Goal: Task Accomplishment & Management: Manage account settings

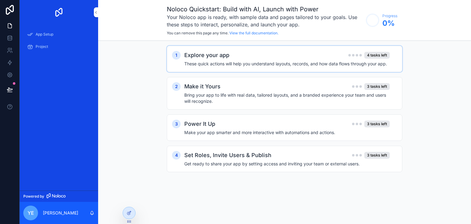
click at [195, 62] on h4 "These quick actions will help you understand layouts, records, and how data flo…" at bounding box center [286, 64] width 205 height 6
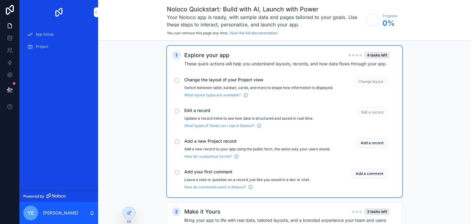
click at [218, 58] on h2 "Explore your app" at bounding box center [206, 55] width 45 height 9
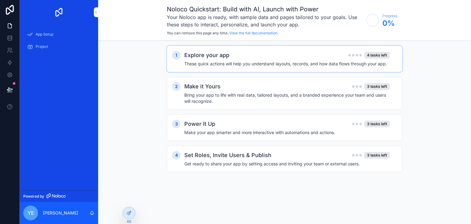
click at [208, 69] on div "1 Explore your app 4 tasks left These quick actions will help you understand la…" at bounding box center [284, 59] width 235 height 26
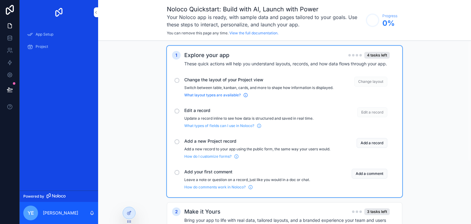
click at [200, 97] on span "What layout types are available?" at bounding box center [212, 95] width 56 height 5
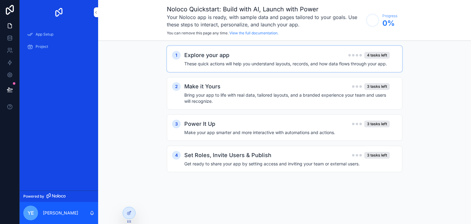
click at [371, 59] on div "Explore your app 4 tasks left" at bounding box center [286, 55] width 205 height 9
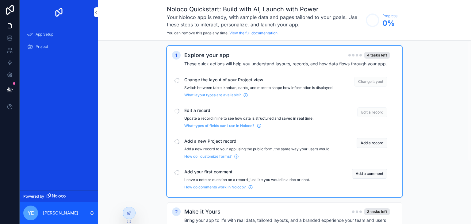
click at [370, 78] on span "Change layout" at bounding box center [370, 82] width 33 height 10
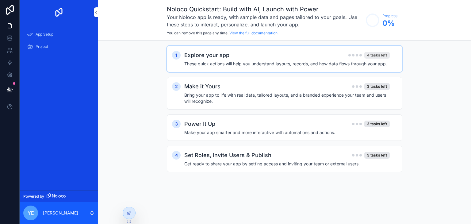
click at [367, 55] on div "4 tasks left" at bounding box center [376, 55] width 25 height 7
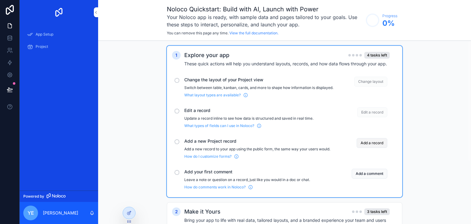
click at [361, 145] on button "Add a record" at bounding box center [372, 143] width 31 height 10
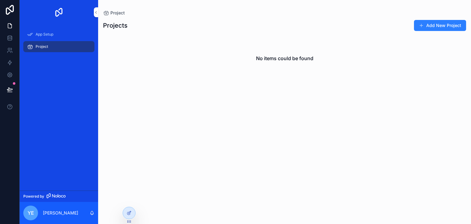
click at [426, 17] on div "Projects Add New Project No items could be found" at bounding box center [284, 116] width 373 height 200
click at [10, 38] on icon at bounding box center [10, 38] width 6 height 6
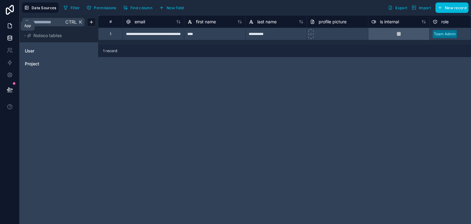
click at [9, 28] on icon at bounding box center [10, 26] width 4 height 5
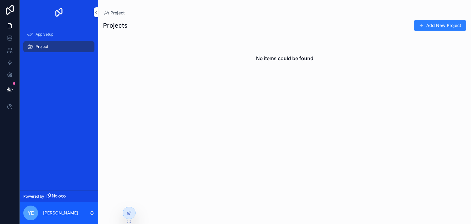
click at [74, 210] on p "[PERSON_NAME]" at bounding box center [60, 213] width 35 height 6
click at [85, 73] on div "App Setup Project" at bounding box center [59, 108] width 78 height 166
click at [53, 33] on span "App Setup" at bounding box center [45, 34] width 18 height 5
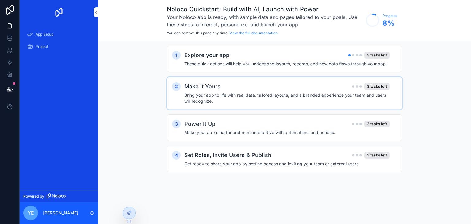
click at [265, 85] on div "Make it Yours 3 tasks left" at bounding box center [286, 86] width 205 height 9
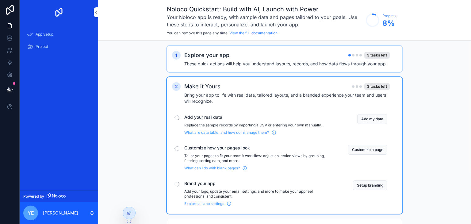
click at [262, 68] on div "1 Explore your app 3 tasks left These quick actions will help you understand la…" at bounding box center [284, 59] width 235 height 26
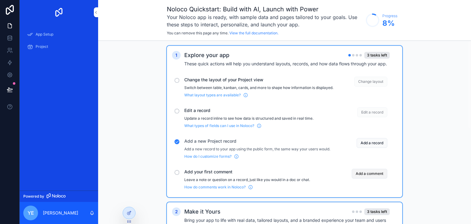
click at [361, 178] on button "Add a comment" at bounding box center [370, 174] width 36 height 10
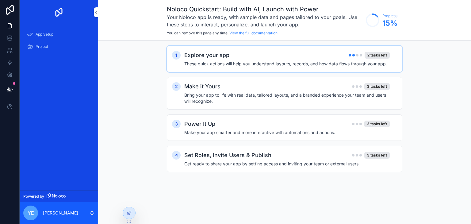
click at [300, 57] on div "Explore your app 2 tasks left" at bounding box center [286, 55] width 205 height 9
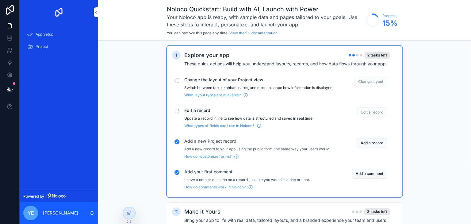
click at [361, 81] on span "Change layout" at bounding box center [370, 82] width 33 height 10
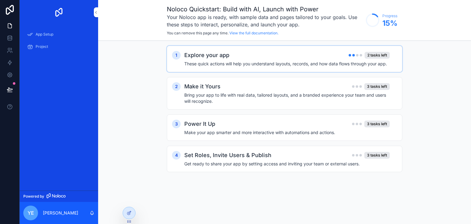
click at [320, 60] on div "Explore your app 2 tasks left These quick actions will help you understand layo…" at bounding box center [290, 59] width 213 height 16
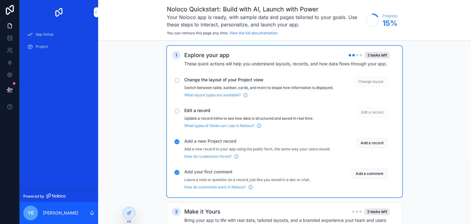
click at [178, 113] on div "scrollable content" at bounding box center [176, 111] width 5 height 5
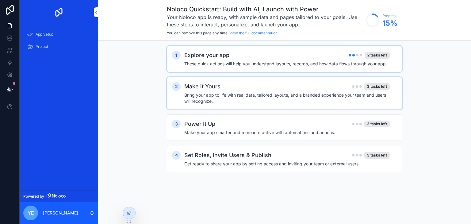
click at [209, 97] on h4 "Bring your app to life with real data, tailored layouts, and a branded experien…" at bounding box center [286, 98] width 205 height 12
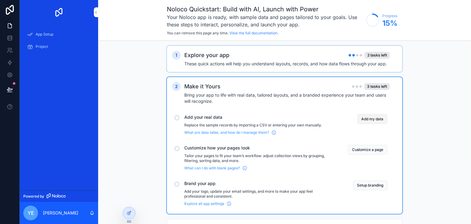
click at [374, 118] on button "Add my data" at bounding box center [372, 119] width 30 height 10
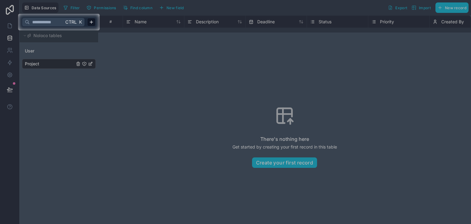
click at [7, 2] on div at bounding box center [235, 7] width 471 height 14
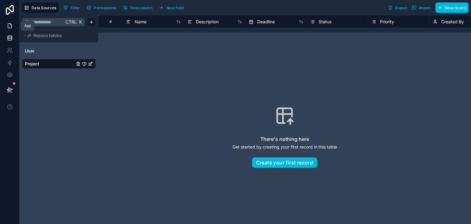
click at [11, 28] on icon at bounding box center [10, 26] width 4 height 5
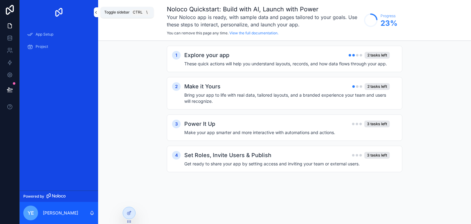
click at [97, 15] on button "scrollable content" at bounding box center [96, 12] width 4 height 10
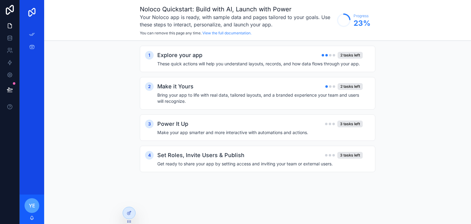
click at [32, 12] on img "scrollable content" at bounding box center [32, 12] width 10 height 10
click at [119, 209] on div "Noloco Quickstart: Build with AI, Launch with Power Your Noloco app is ready, w…" at bounding box center [257, 112] width 427 height 224
click at [127, 212] on icon at bounding box center [129, 212] width 5 height 5
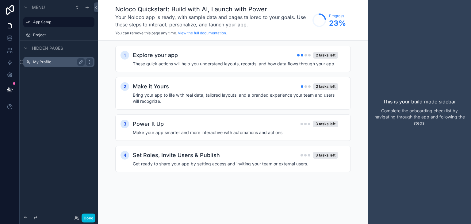
click at [37, 61] on label "My Profile" at bounding box center [57, 61] width 49 height 5
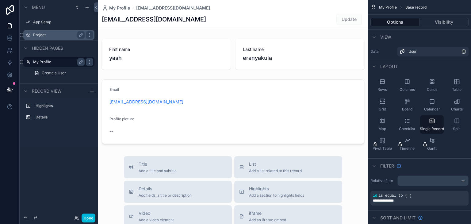
click at [39, 38] on div "Project" at bounding box center [59, 34] width 52 height 7
click at [42, 35] on label "Project" at bounding box center [57, 34] width 49 height 5
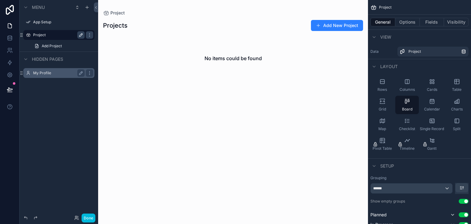
click at [79, 37] on icon "scrollable content" at bounding box center [80, 34] width 5 height 5
click at [57, 74] on label "My Profile" at bounding box center [57, 73] width 49 height 5
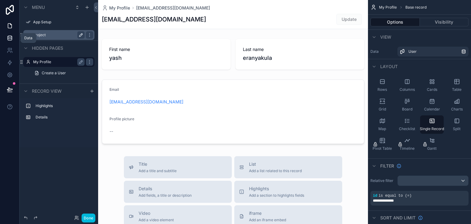
click at [8, 39] on icon at bounding box center [10, 39] width 4 height 2
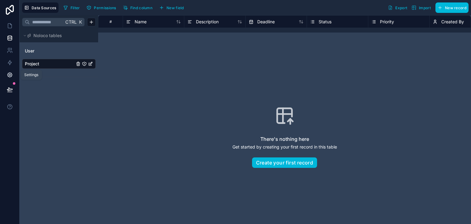
click at [12, 73] on icon at bounding box center [10, 75] width 6 height 6
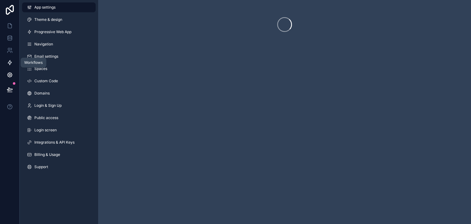
click at [12, 64] on icon at bounding box center [10, 62] width 6 height 6
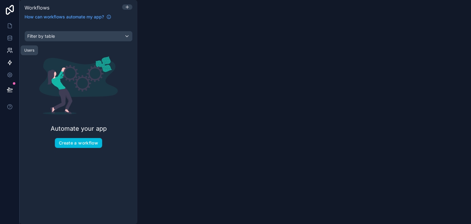
click at [10, 52] on icon at bounding box center [10, 50] width 6 height 6
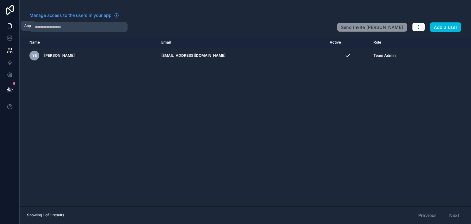
click at [10, 26] on icon at bounding box center [10, 26] width 6 height 6
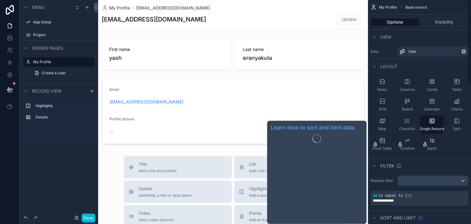
click at [421, 218] on icon "scrollable content" at bounding box center [420, 217] width 5 height 5
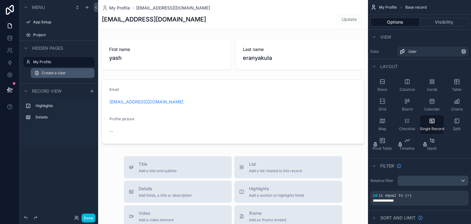
click at [45, 73] on span "Create a User" at bounding box center [54, 73] width 24 height 5
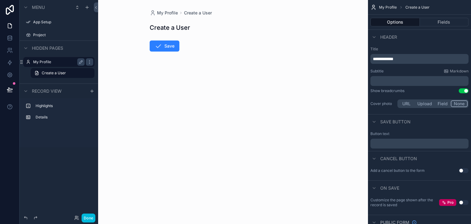
click at [46, 63] on label "My Profile" at bounding box center [57, 61] width 49 height 5
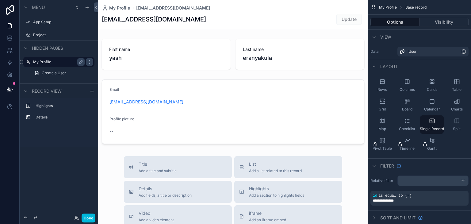
click at [45, 51] on span "Hidden pages" at bounding box center [47, 48] width 31 height 6
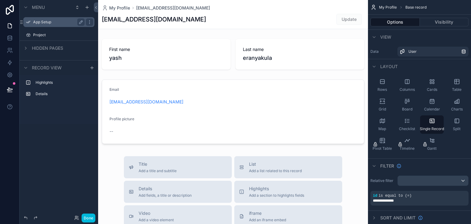
click at [35, 26] on div "App Setup" at bounding box center [59, 22] width 69 height 10
click at [37, 25] on div "App Setup" at bounding box center [59, 21] width 52 height 7
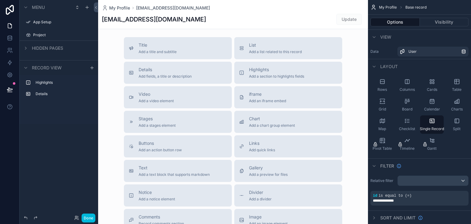
scroll to position [119, 0]
click at [90, 215] on button "Done" at bounding box center [89, 217] width 14 height 9
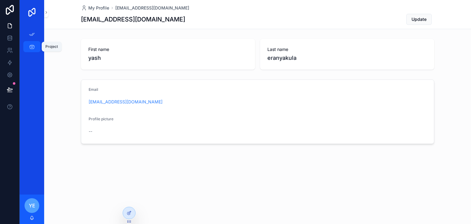
click at [38, 46] on link "Project" at bounding box center [31, 46] width 17 height 11
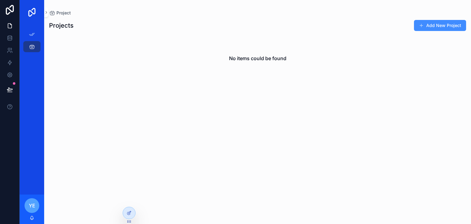
click at [430, 22] on button "Add New Project" at bounding box center [440, 25] width 52 height 11
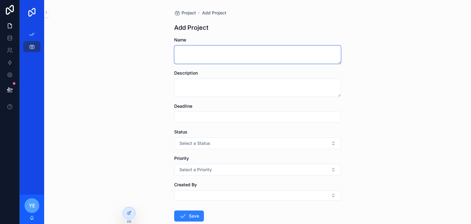
click at [246, 55] on textarea "scrollable content" at bounding box center [257, 54] width 167 height 18
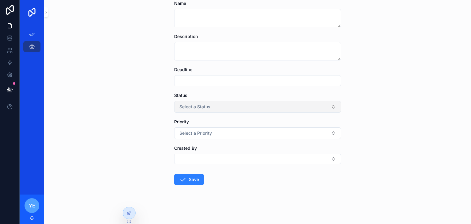
click at [204, 106] on span "Select a Status" at bounding box center [194, 107] width 31 height 6
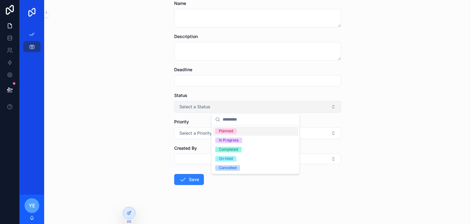
click at [204, 106] on span "Select a Status" at bounding box center [194, 107] width 31 height 6
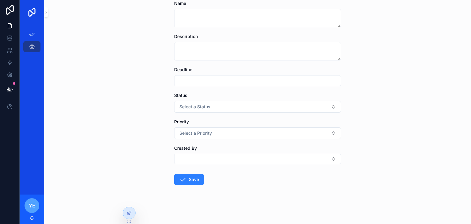
click at [35, 205] on div "ye" at bounding box center [32, 205] width 15 height 15
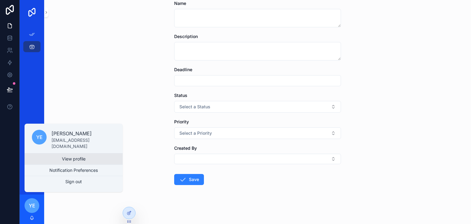
click at [68, 162] on link "View profile" at bounding box center [74, 158] width 98 height 11
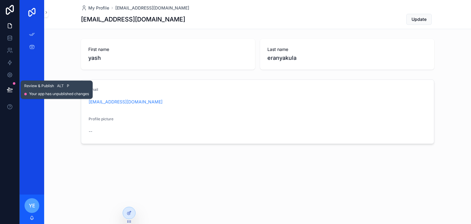
click at [7, 86] on icon at bounding box center [10, 89] width 6 height 6
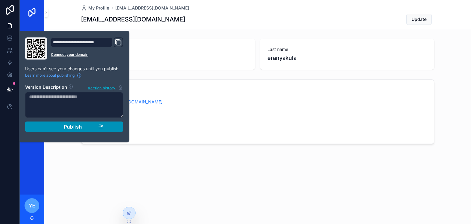
click at [60, 126] on div "Publish" at bounding box center [74, 127] width 58 height 6
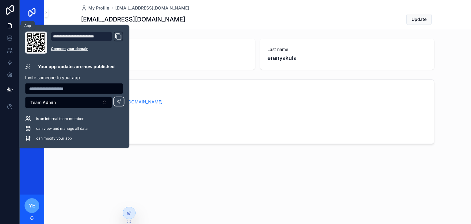
click at [12, 25] on icon at bounding box center [10, 26] width 6 height 6
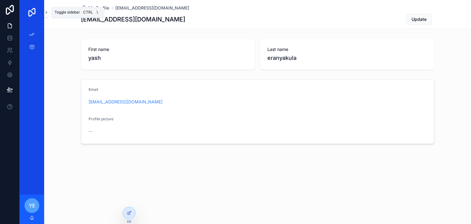
click at [47, 14] on icon "scrollable content" at bounding box center [46, 12] width 4 height 5
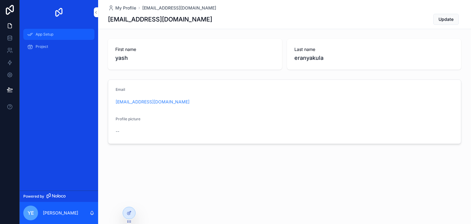
click at [41, 37] on div "App Setup" at bounding box center [59, 34] width 64 height 10
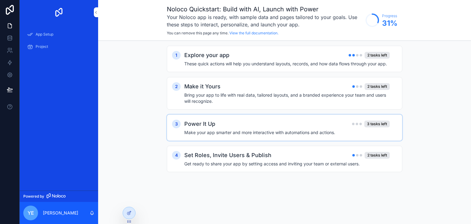
click at [198, 136] on div "3 Power It Up 3 tasks left Make your app smarter and more interactive with auto…" at bounding box center [284, 127] width 235 height 26
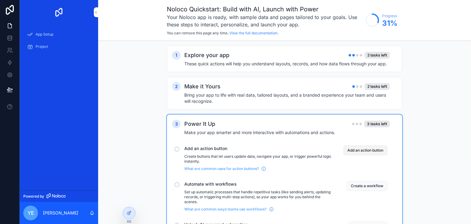
click at [351, 149] on button "Add an action button" at bounding box center [365, 150] width 44 height 10
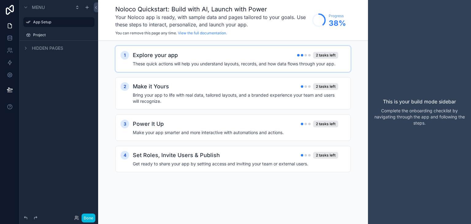
click at [137, 52] on h2 "Explore your app" at bounding box center [155, 55] width 45 height 9
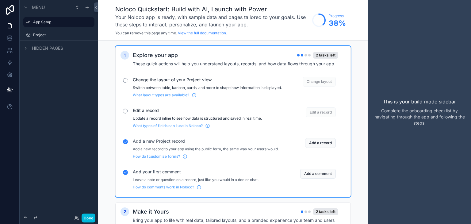
click at [313, 79] on span "Change layout" at bounding box center [319, 82] width 33 height 10
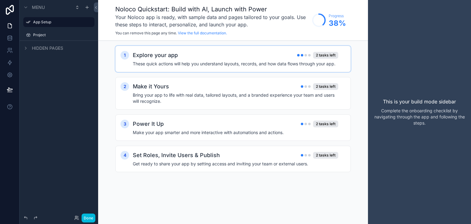
click at [252, 66] on h4 "These quick actions will help you understand layouts, records, and how data flo…" at bounding box center [235, 64] width 205 height 6
